Goal: Transaction & Acquisition: Purchase product/service

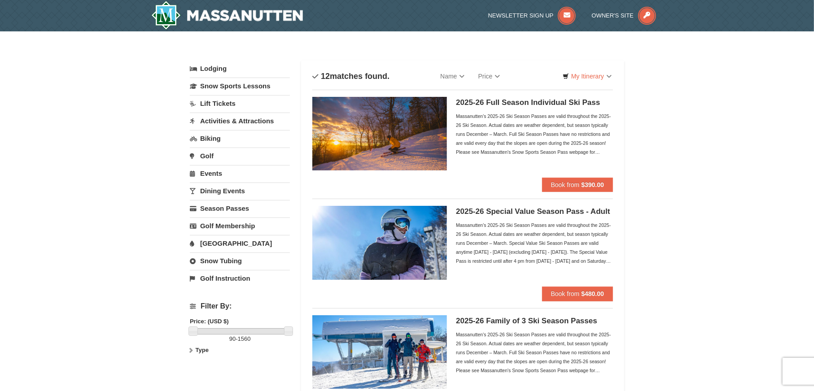
drag, startPoint x: 555, startPoint y: 293, endPoint x: 515, endPoint y: 257, distance: 54.0
click at [515, 257] on div "Massanutten's 2025-26 Ski Season Passes are valid throughout the 2025-26 Ski Se…" at bounding box center [534, 243] width 157 height 45
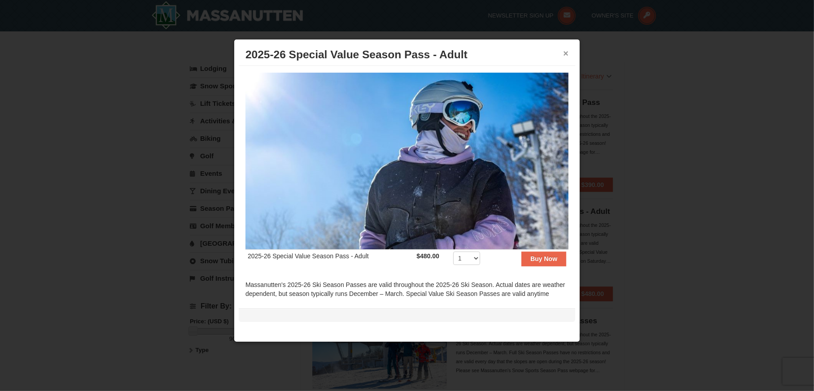
click at [566, 53] on button "×" at bounding box center [565, 53] width 5 height 9
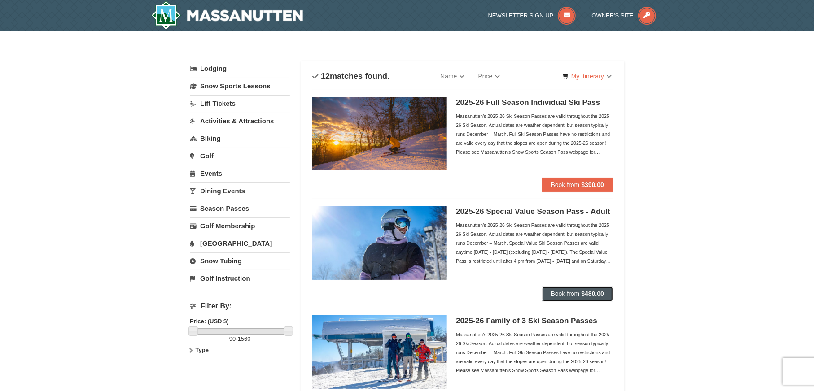
click at [564, 296] on button "Book from $480.00" at bounding box center [577, 294] width 71 height 14
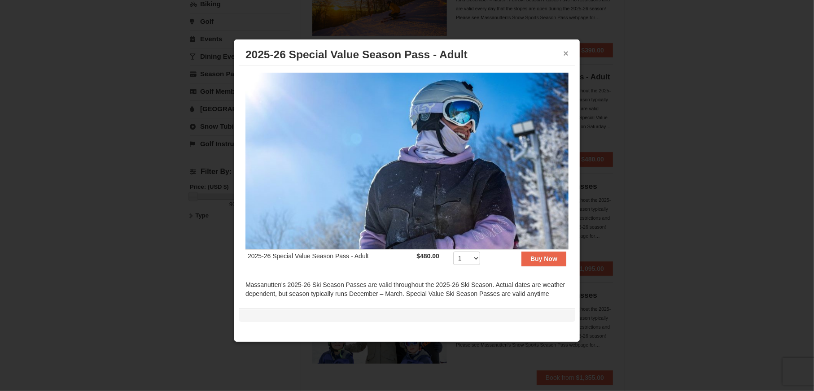
click at [565, 54] on button "×" at bounding box center [565, 53] width 5 height 9
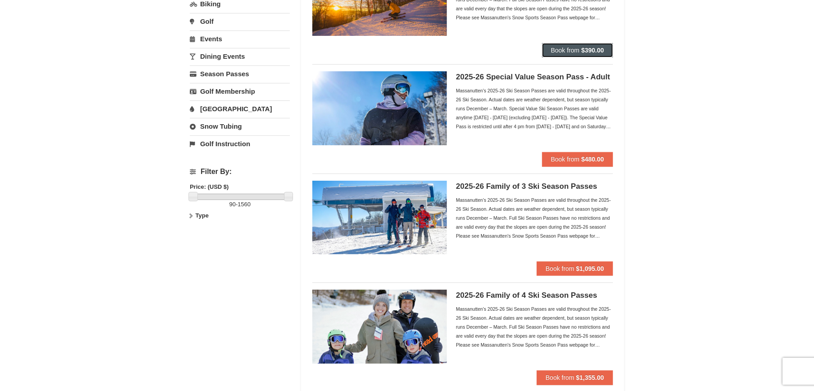
click at [581, 50] on strong "$390.00" at bounding box center [592, 50] width 23 height 7
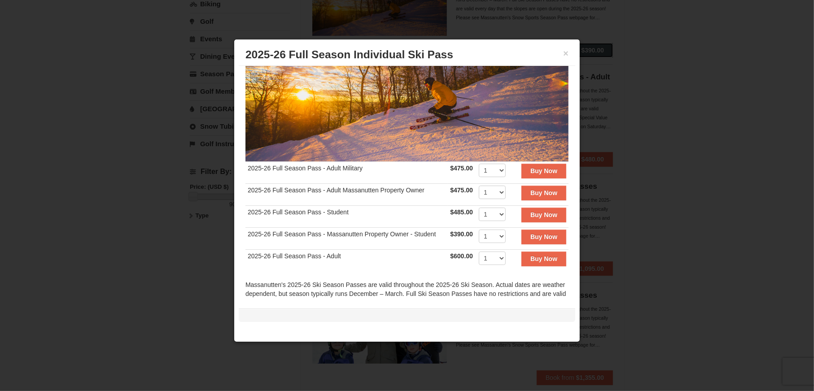
scroll to position [90, 0]
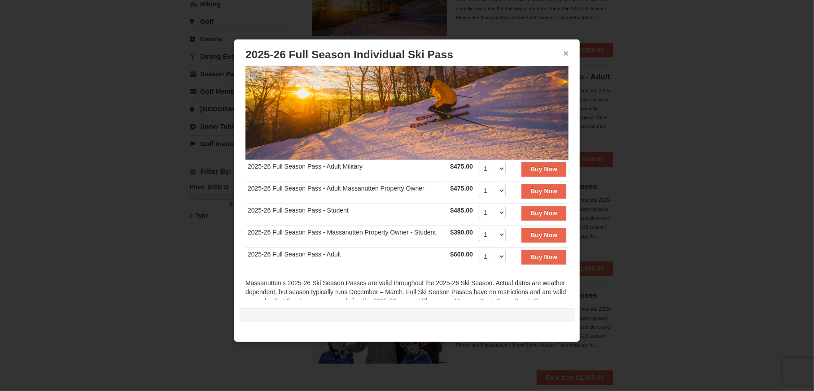
click at [565, 52] on button "×" at bounding box center [565, 53] width 5 height 9
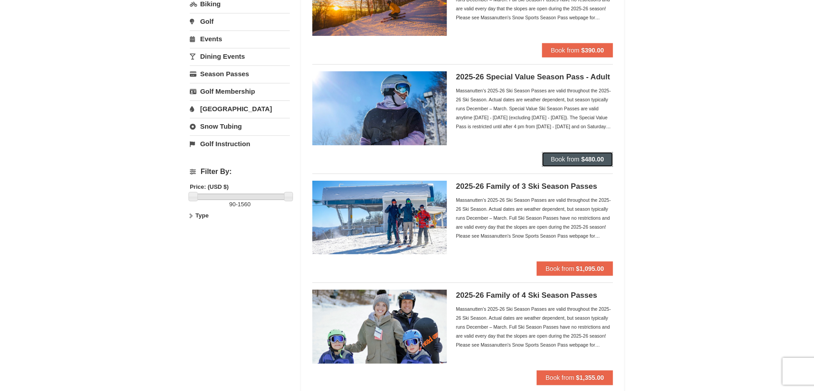
click at [581, 158] on strong "$480.00" at bounding box center [592, 159] width 23 height 7
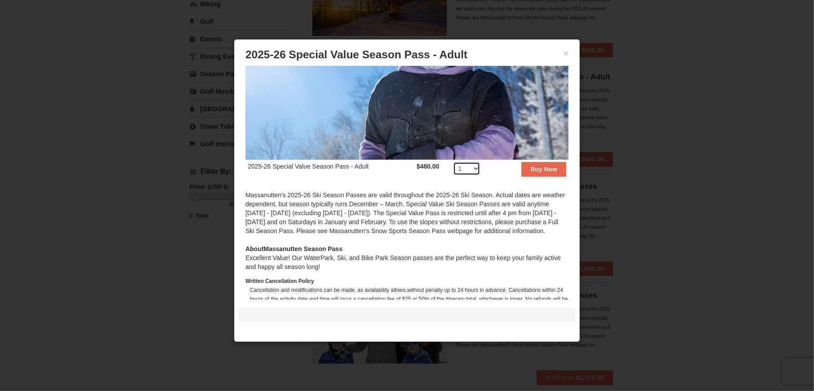
click at [463, 166] on select "1 2 3 4 5 6 7 8 9 10 11 12 13 14 15 16 17 18 19 20" at bounding box center [466, 168] width 27 height 13
select select "2"
click at [453, 162] on select "1 2 3 4 5 6 7 8 9 10 11 12 13 14 15 16 17 18 19 20" at bounding box center [466, 168] width 27 height 13
click at [530, 167] on strong "Buy Now" at bounding box center [543, 169] width 27 height 7
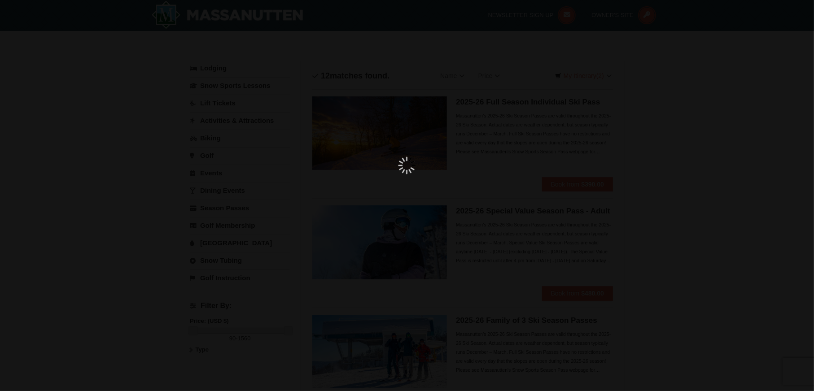
scroll to position [2, 0]
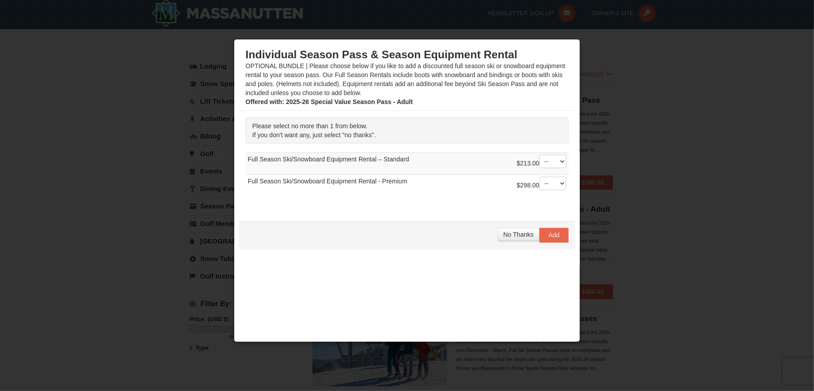
drag, startPoint x: 255, startPoint y: 180, endPoint x: 382, endPoint y: 178, distance: 127.0
click at [382, 178] on td "$298.00 -- 01 Full Season Ski/Snowboard Equipment Rental - Premium" at bounding box center [406, 186] width 323 height 22
drag, startPoint x: 313, startPoint y: 155, endPoint x: 368, endPoint y: 159, distance: 55.3
click at [368, 159] on td "$213.00 -- 01 Full Season Ski/Snowboard Equipment Rental – Standard" at bounding box center [406, 164] width 323 height 22
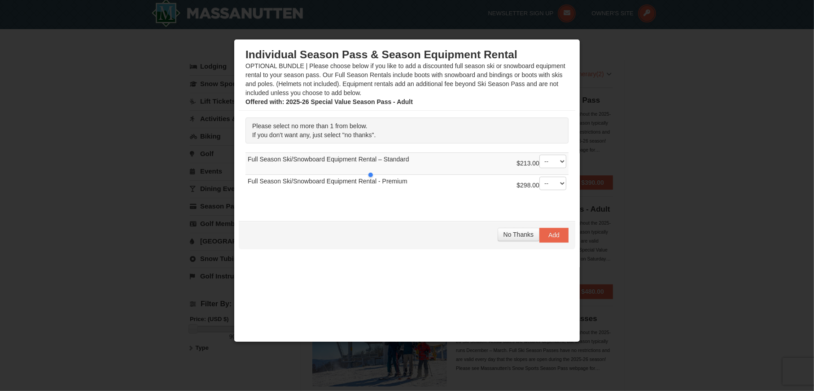
click at [368, 159] on td "$213.00 -- 01 Full Season Ski/Snowboard Equipment Rental – Standard" at bounding box center [406, 164] width 323 height 22
click at [503, 231] on span "No Thanks" at bounding box center [518, 234] width 30 height 7
click at [554, 162] on select "-- 01" at bounding box center [552, 161] width 27 height 13
click at [503, 236] on span "No Thanks" at bounding box center [518, 234] width 30 height 7
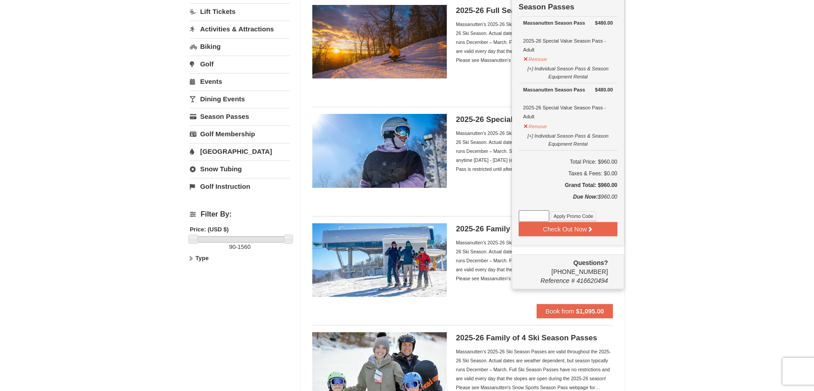
scroll to position [137, 0]
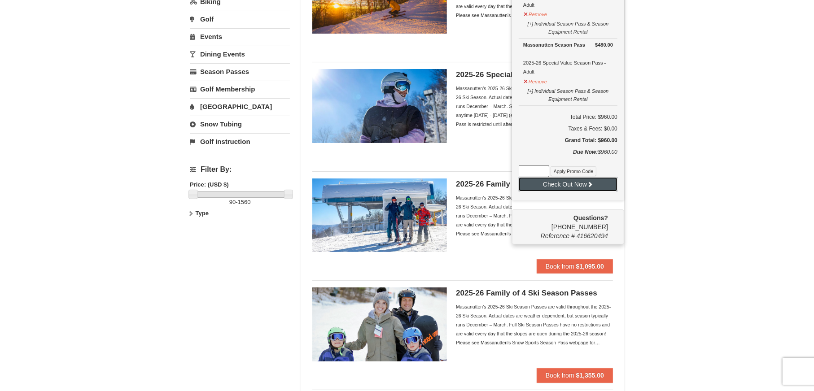
click at [566, 192] on button "Check Out Now" at bounding box center [568, 184] width 99 height 14
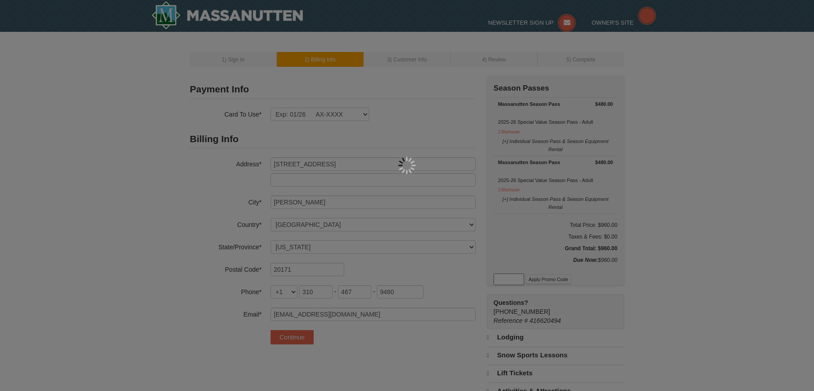
select select "VA"
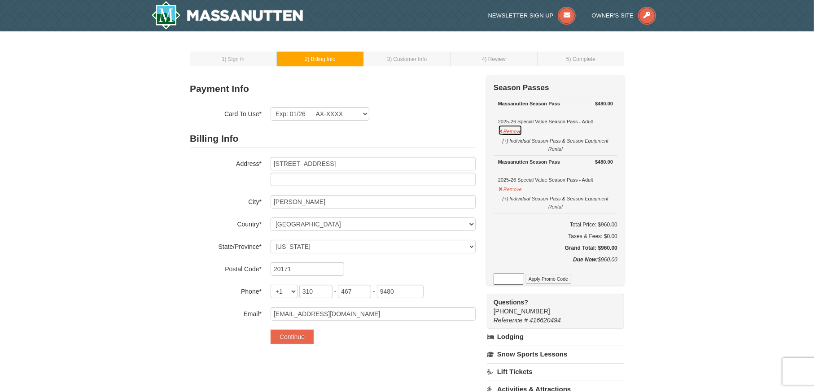
click at [515, 130] on button "Remove" at bounding box center [510, 130] width 24 height 11
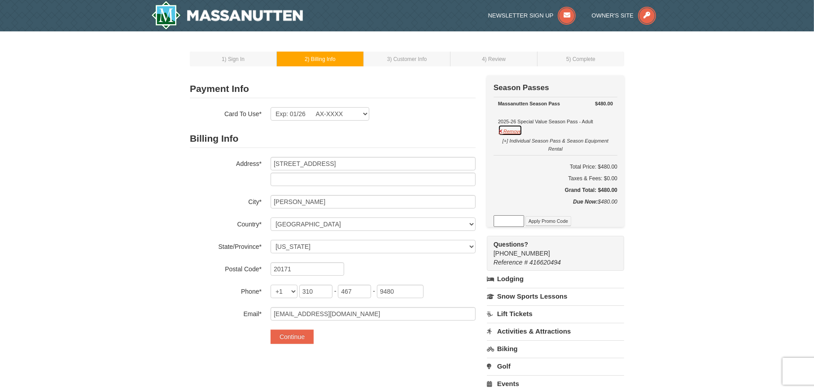
click at [520, 131] on button "Remove" at bounding box center [510, 130] width 24 height 11
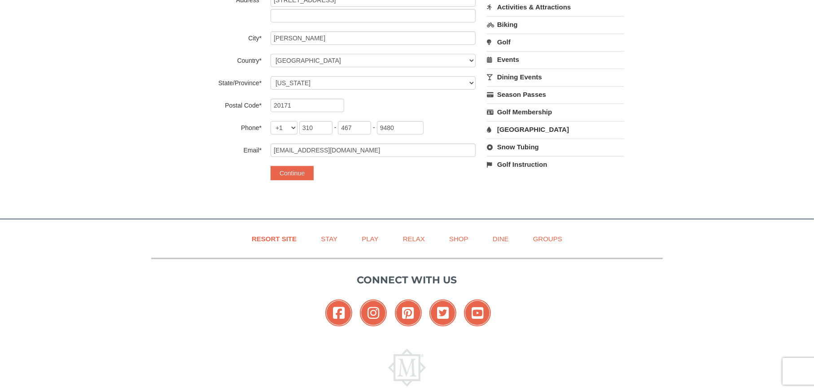
scroll to position [162, 0]
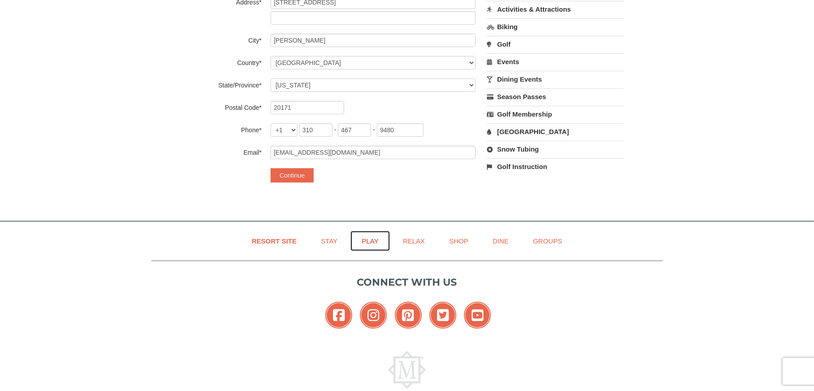
click at [371, 243] on link "Play" at bounding box center [369, 241] width 39 height 20
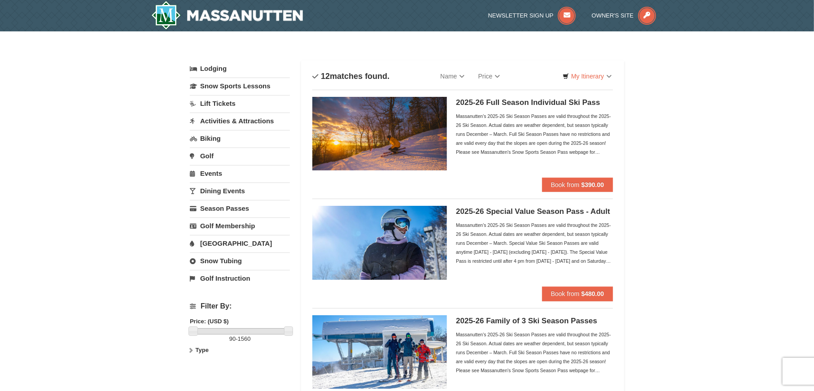
scroll to position [90, 0]
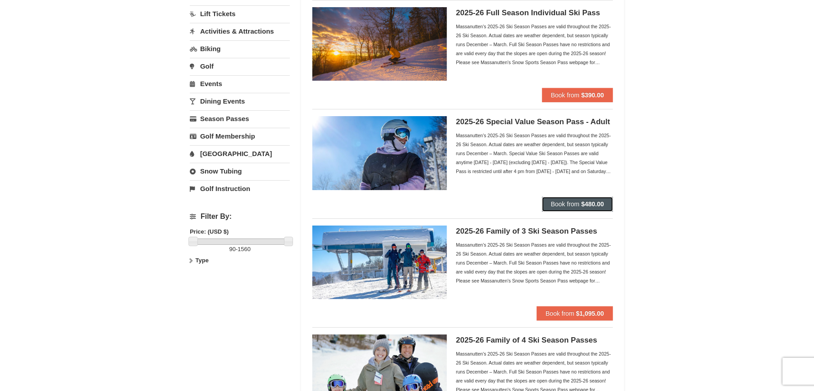
click at [572, 208] on button "Book from $480.00" at bounding box center [577, 204] width 71 height 14
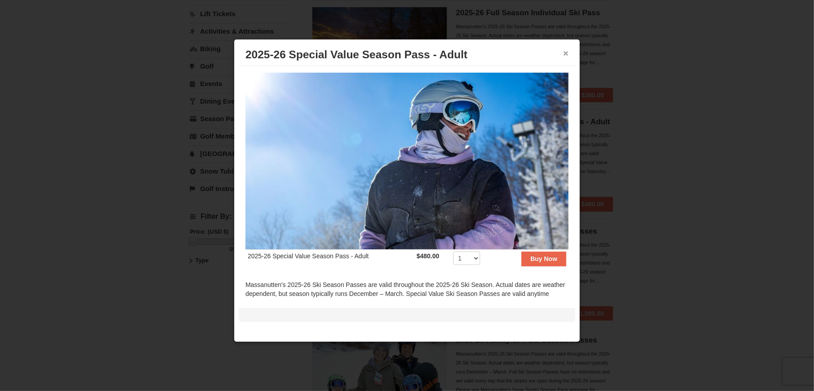
click at [566, 54] on button "×" at bounding box center [565, 53] width 5 height 9
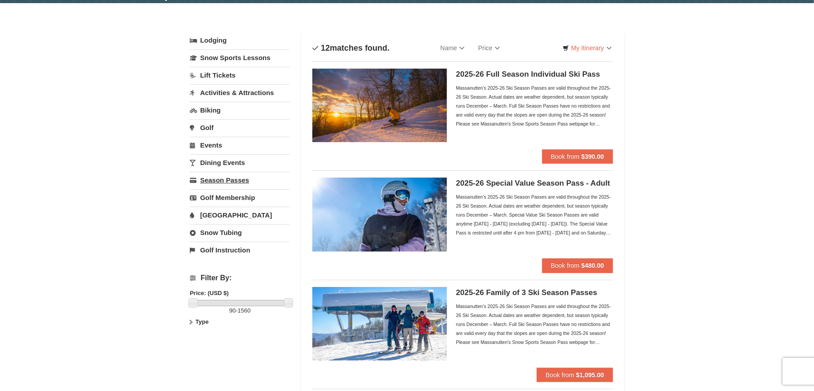
scroll to position [0, 0]
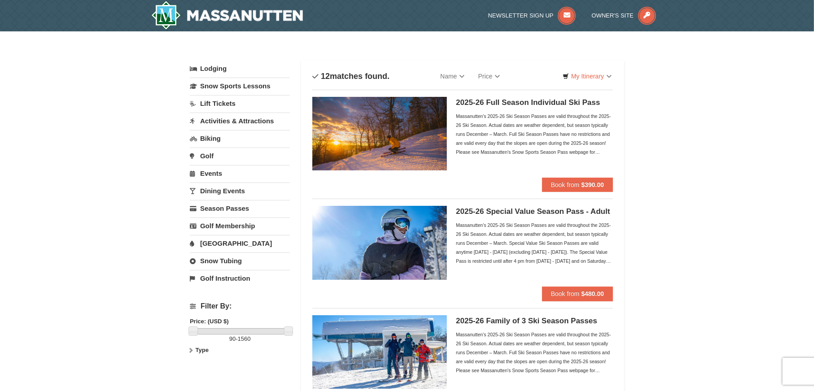
click at [215, 104] on link "Lift Tickets" at bounding box center [240, 103] width 100 height 17
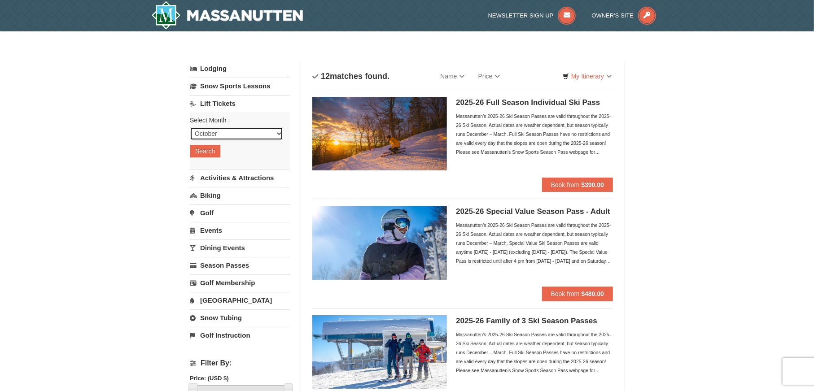
click at [278, 131] on select "October November December January February March April May June July August Sep…" at bounding box center [236, 133] width 93 height 13
click at [216, 150] on button "Search" at bounding box center [205, 151] width 31 height 13
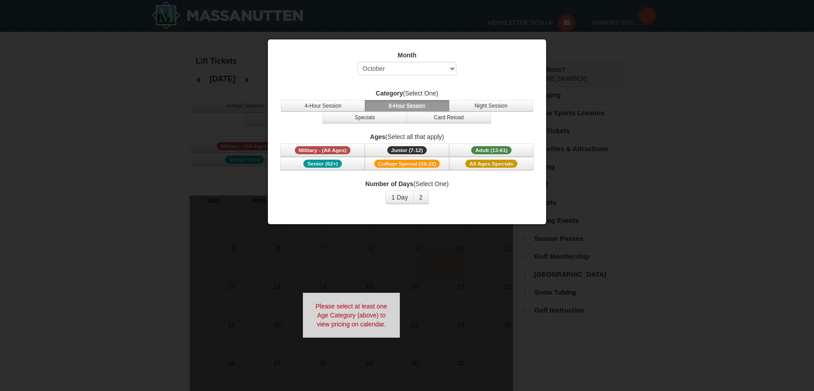
select select "10"
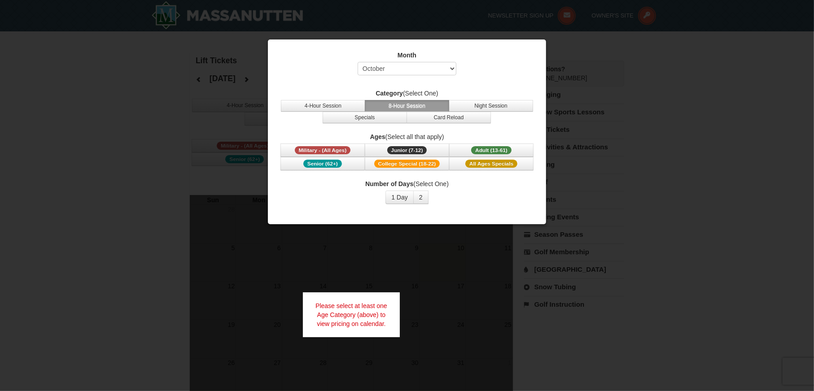
click at [103, 76] on div at bounding box center [407, 195] width 814 height 391
click at [47, 39] on div at bounding box center [407, 195] width 814 height 391
click at [117, 72] on div at bounding box center [407, 195] width 814 height 391
click at [395, 204] on button "1 Day" at bounding box center [399, 197] width 28 height 13
click at [368, 171] on button "College Special (18-22)" at bounding box center [407, 163] width 84 height 13
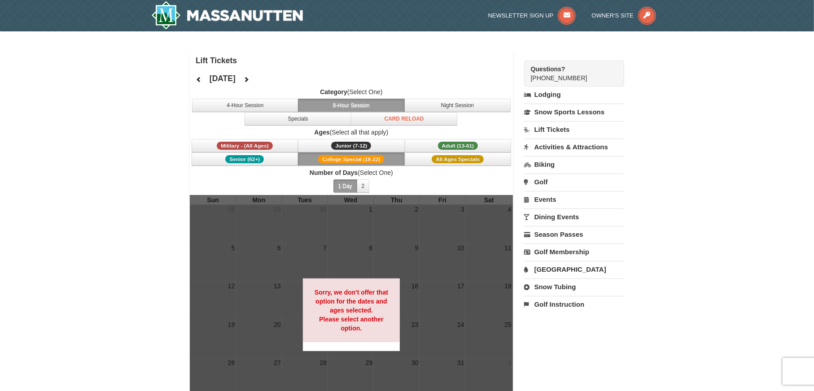
click at [543, 130] on link "Lift Tickets" at bounding box center [574, 129] width 100 height 17
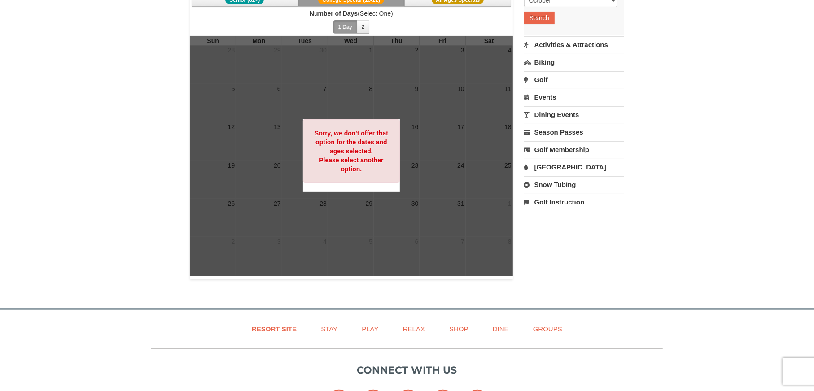
scroll to position [289, 0]
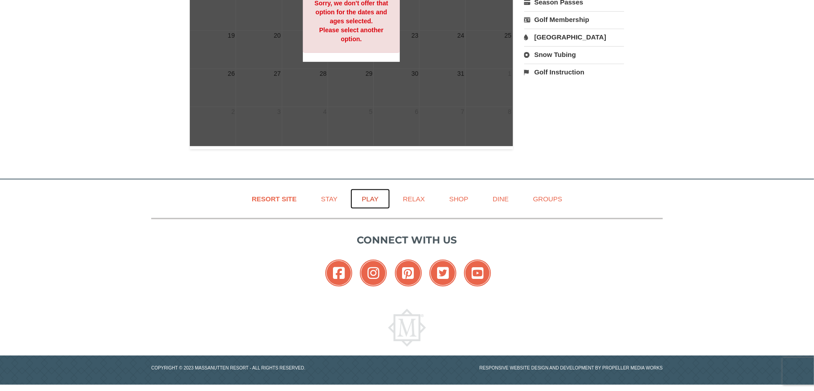
click at [373, 194] on link "Play" at bounding box center [369, 199] width 39 height 20
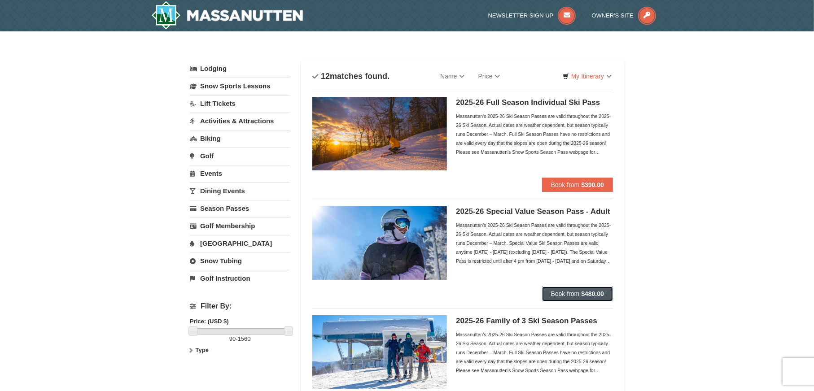
click at [551, 295] on span "Book from" at bounding box center [565, 293] width 29 height 7
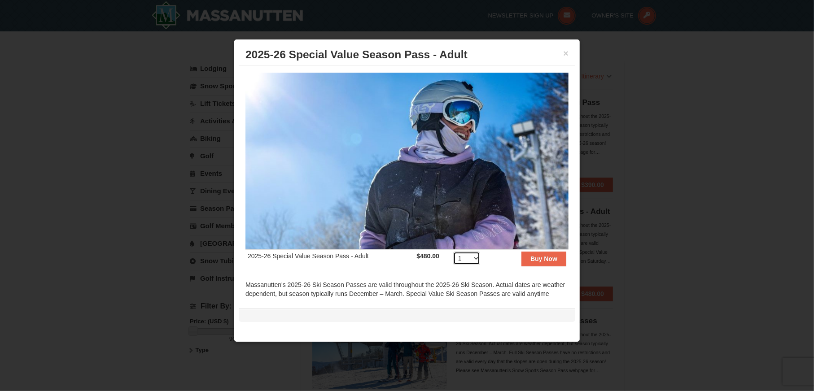
click at [461, 252] on select "1 2 3 4 5 6 7 8 9 10 11 12 13 14 15 16 17 18 19 20" at bounding box center [466, 258] width 27 height 13
select select "2"
click at [453, 252] on select "1 2 3 4 5 6 7 8 9 10 11 12 13 14 15 16 17 18 19 20" at bounding box center [466, 258] width 27 height 13
click at [530, 255] on strong "Buy Now" at bounding box center [543, 258] width 27 height 7
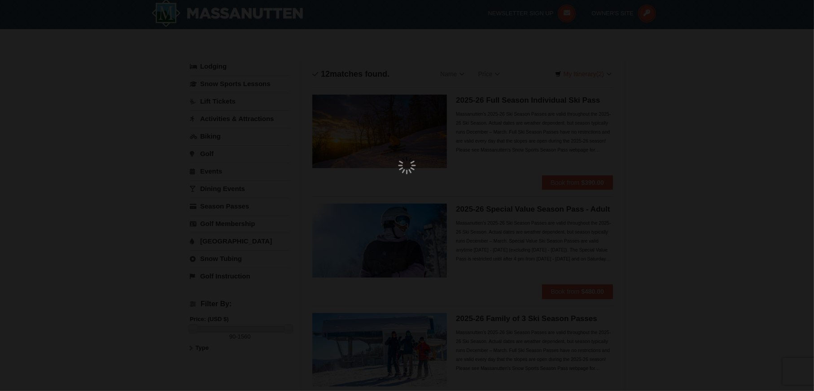
scroll to position [2, 0]
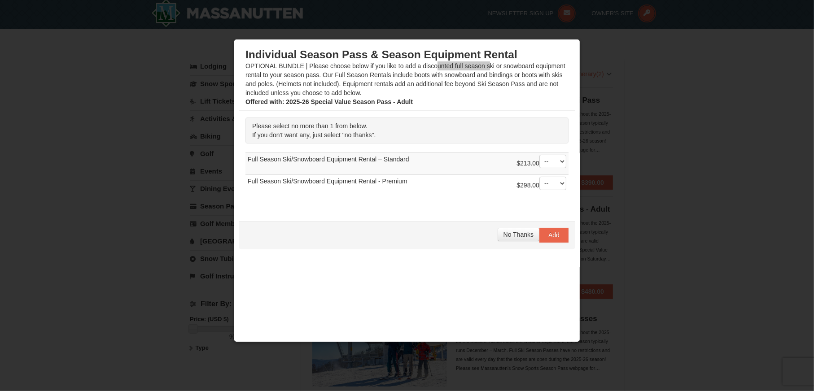
drag, startPoint x: 437, startPoint y: 63, endPoint x: 490, endPoint y: 68, distance: 52.7
click at [490, 68] on div "Individual Season Pass & Season Equipment Rental OPTIONAL BUNDLE | Please choos…" at bounding box center [406, 77] width 323 height 58
drag, startPoint x: 274, startPoint y: 74, endPoint x: 320, endPoint y: 77, distance: 46.3
click at [320, 77] on div "Individual Season Pass & Season Equipment Rental OPTIONAL BUNDLE | Please choos…" at bounding box center [406, 77] width 323 height 58
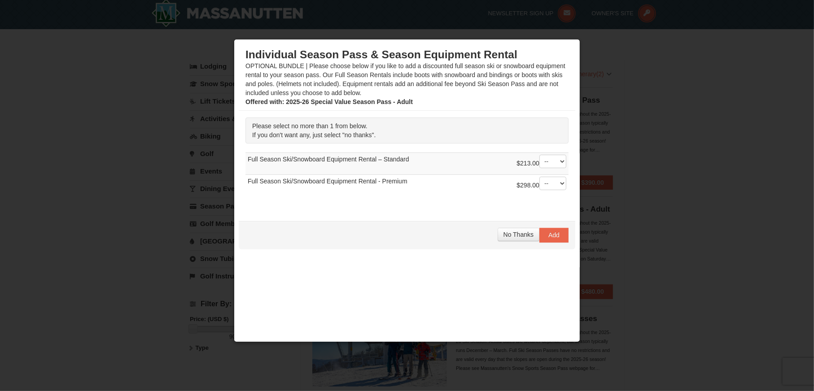
click at [336, 76] on div "Individual Season Pass & Season Equipment Rental OPTIONAL BUNDLE | Please choos…" at bounding box center [406, 77] width 323 height 58
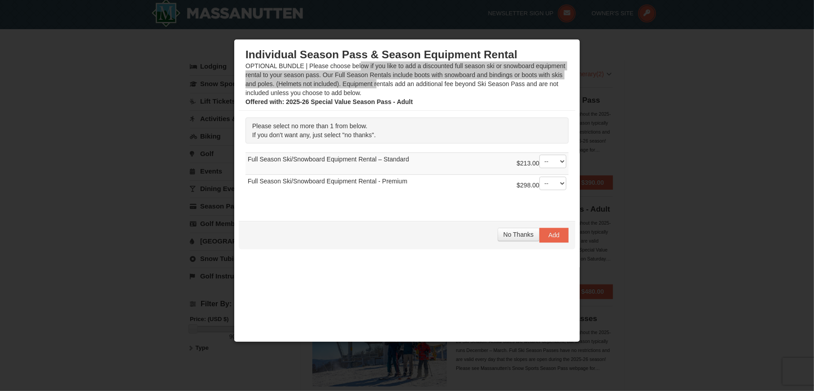
drag, startPoint x: 360, startPoint y: 69, endPoint x: 420, endPoint y: 80, distance: 61.2
click at [420, 80] on div "Individual Season Pass & Season Equipment Rental OPTIONAL BUNDLE | Please choos…" at bounding box center [406, 77] width 323 height 58
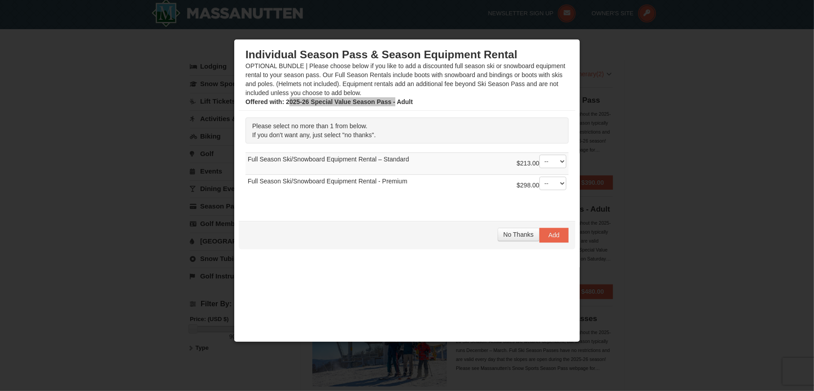
drag, startPoint x: 288, startPoint y: 99, endPoint x: 395, endPoint y: 103, distance: 107.3
click at [395, 103] on strong "Offered with : 2025-26 Special Value Season Pass - Adult" at bounding box center [328, 101] width 167 height 7
drag, startPoint x: 285, startPoint y: 135, endPoint x: 310, endPoint y: 135, distance: 25.6
click at [310, 135] on span "If you don't want any, just select "no thanks"." at bounding box center [313, 134] width 123 height 7
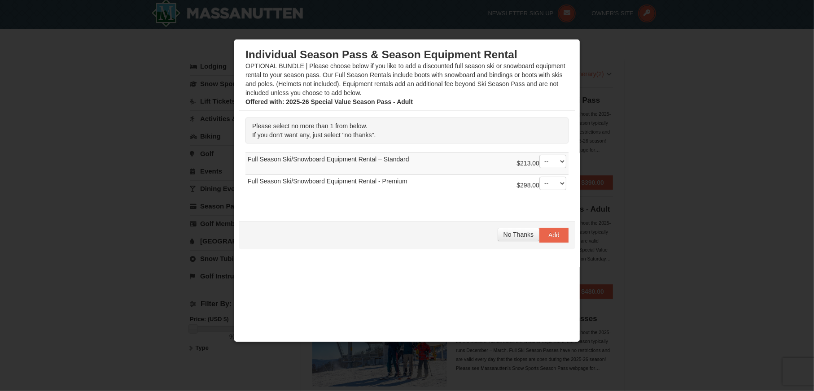
click at [322, 135] on span "If you don't want any, just select "no thanks"." at bounding box center [313, 134] width 123 height 7
click at [556, 161] on select "-- 01" at bounding box center [552, 161] width 27 height 13
click at [449, 166] on td "$213.00 -- 01 Full Season Ski/Snowboard Equipment Rental – Standard" at bounding box center [406, 164] width 323 height 22
click at [503, 232] on span "No Thanks" at bounding box center [518, 234] width 30 height 7
drag, startPoint x: 268, startPoint y: 119, endPoint x: 312, endPoint y: 127, distance: 44.6
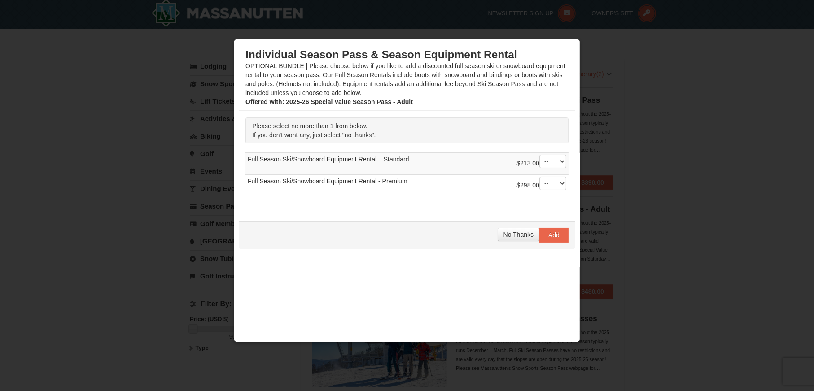
click at [312, 127] on p "Please select no more than 1 from below. If you don't want any, just select "no…" at bounding box center [406, 131] width 323 height 26
click at [312, 127] on span "Please select no more than 1 from below." at bounding box center [309, 126] width 115 height 7
click at [355, 135] on span "If you don't want any, just select "no thanks"." at bounding box center [313, 134] width 123 height 7
click at [394, 132] on p "Please select no more than 1 from below. If you don't want any, just select "no…" at bounding box center [406, 131] width 323 height 26
click at [503, 232] on span "No Thanks" at bounding box center [518, 234] width 30 height 7
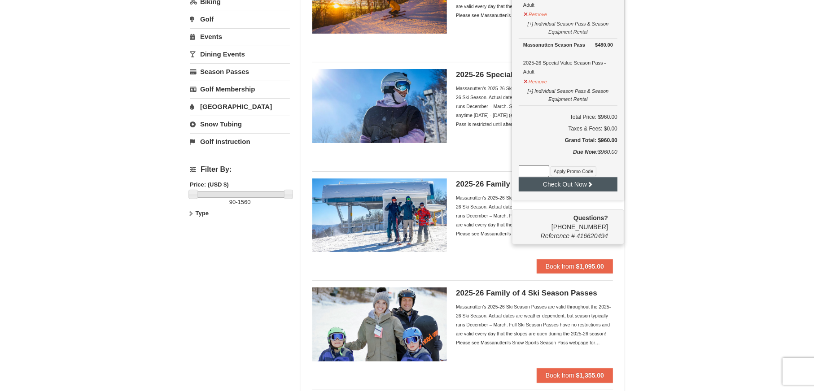
scroll to position [137, 0]
click at [550, 192] on button "Check Out Now" at bounding box center [568, 184] width 99 height 14
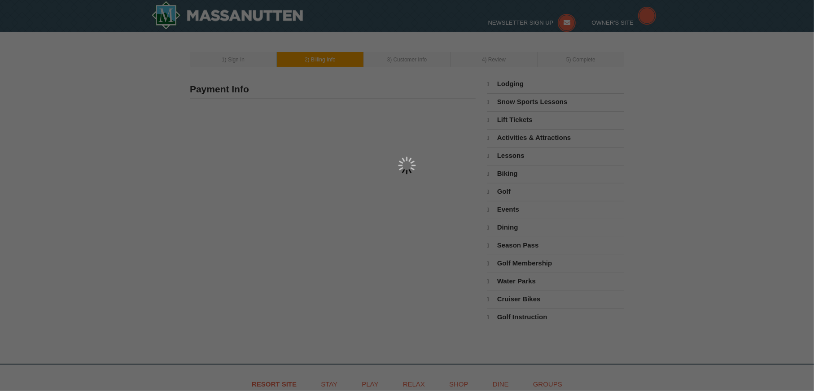
select select "10"
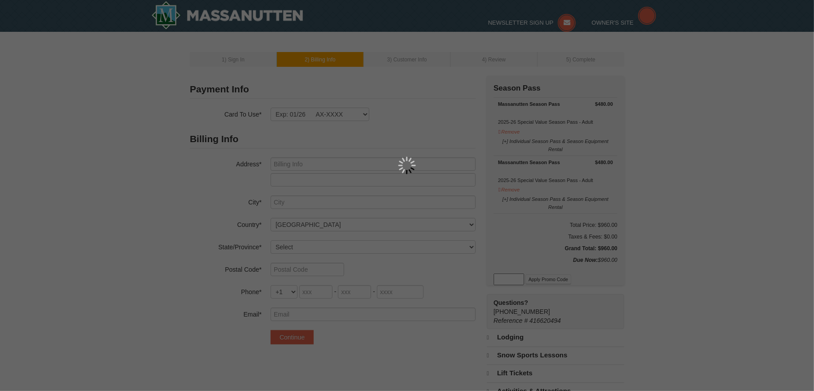
type input "[STREET_ADDRESS]"
type input "[PERSON_NAME]"
select select "VA"
type input "20171"
type input "310"
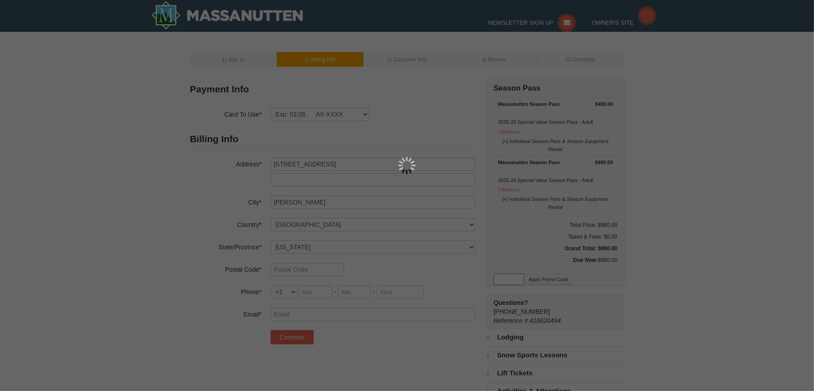
type input "467"
type input "9480"
type input "[EMAIL_ADDRESS][DOMAIN_NAME]"
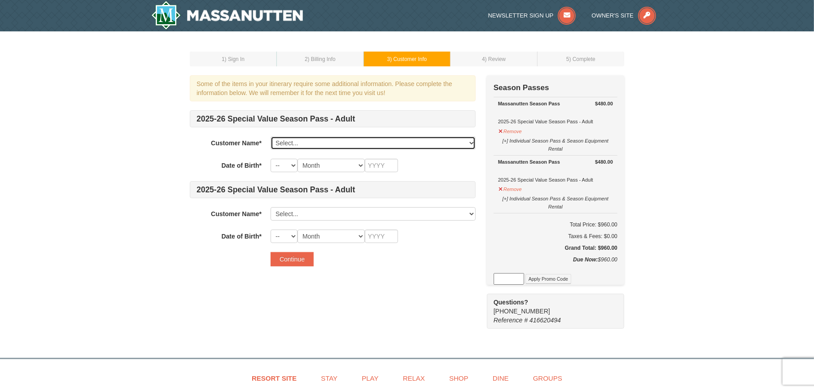
click at [468, 142] on select "Select... William Huscher Thomas Huscher Celine Huscher Add New..." at bounding box center [373, 142] width 205 height 13
select select "21084608"
click at [271, 136] on select "Select... William Huscher Thomas Huscher Celine Huscher Add New..." at bounding box center [373, 142] width 205 height 13
select select "21"
select select "04"
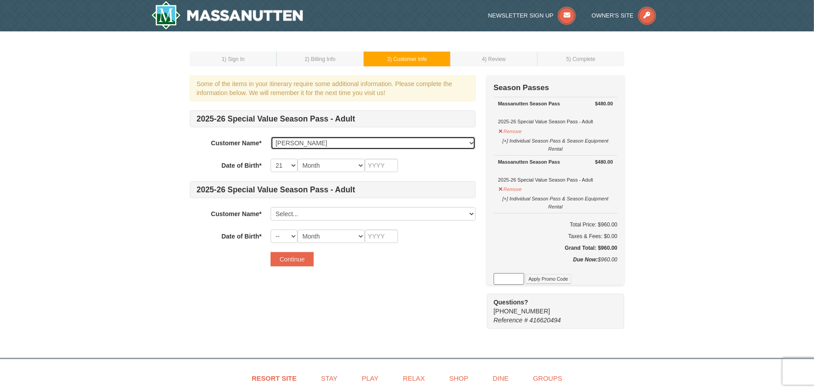
type input "1971"
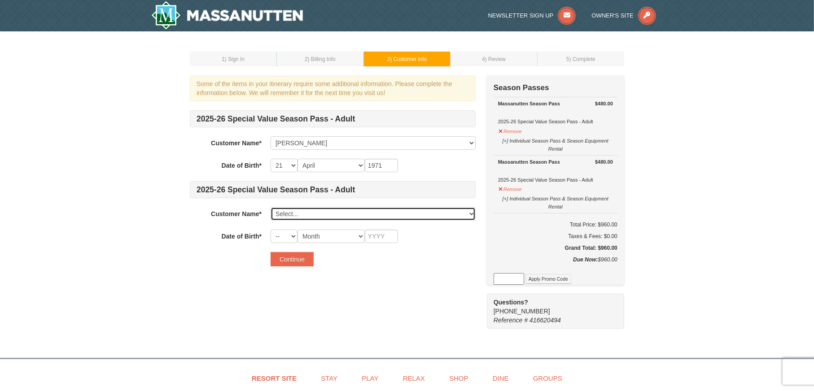
click at [324, 214] on select "Select... William Huscher Thomas Huscher Celine Huscher Add New..." at bounding box center [373, 213] width 205 height 13
select select "21084651"
click at [271, 207] on select "Select... William Huscher Thomas Huscher Celine Huscher Add New..." at bounding box center [373, 213] width 205 height 13
select select "18"
select select "04"
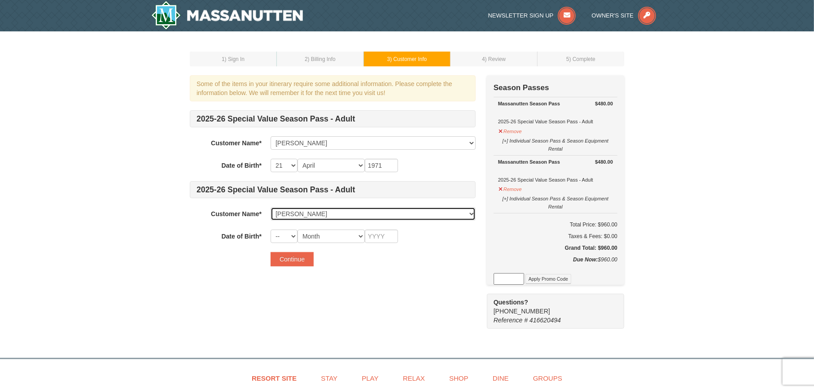
type input "2011"
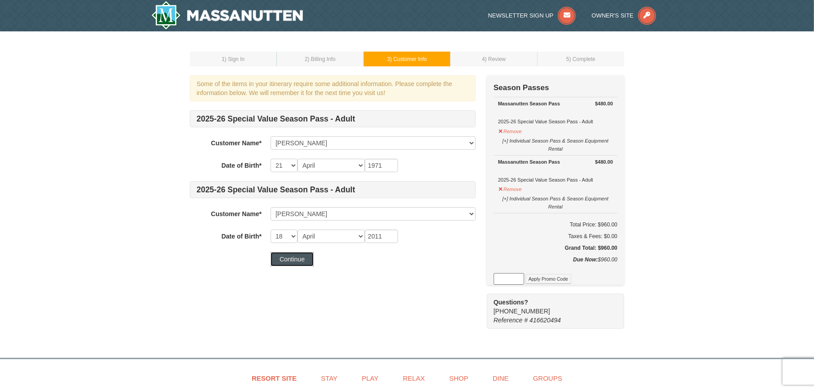
click at [307, 261] on button "Continue" at bounding box center [292, 259] width 43 height 14
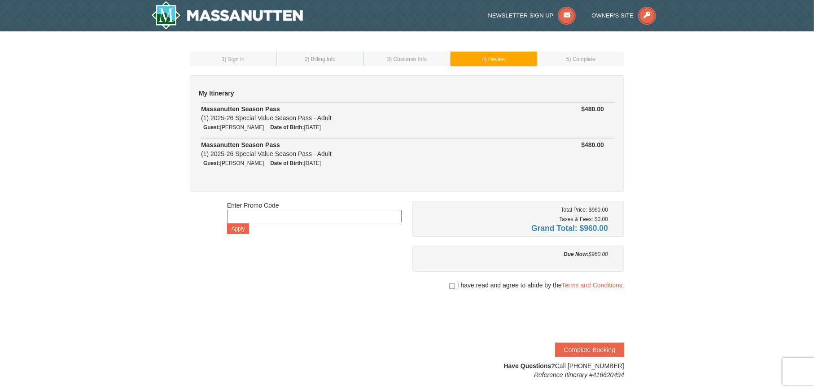
click at [454, 287] on div "I have read and agree to abide by the Terms and Conditions." at bounding box center [518, 285] width 212 height 9
click at [452, 287] on input "checkbox" at bounding box center [452, 286] width 6 height 7
checkbox input "true"
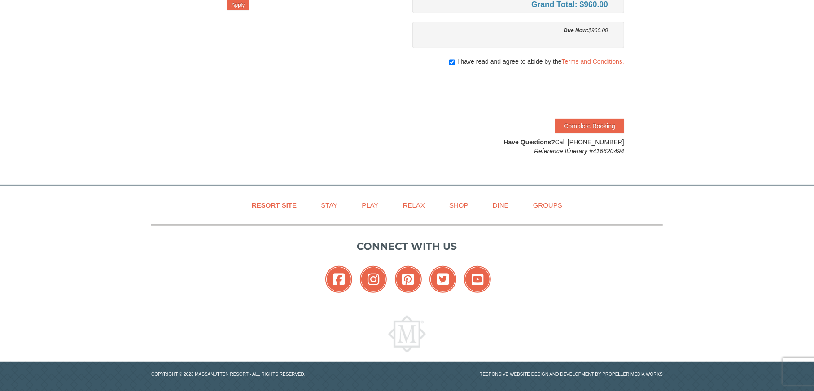
scroll to position [224, 0]
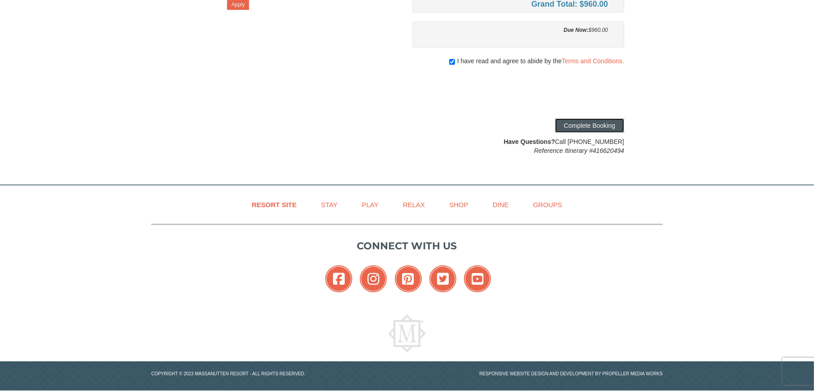
click at [606, 124] on button "Complete Booking" at bounding box center [589, 125] width 69 height 14
